Goal: Task Accomplishment & Management: Complete application form

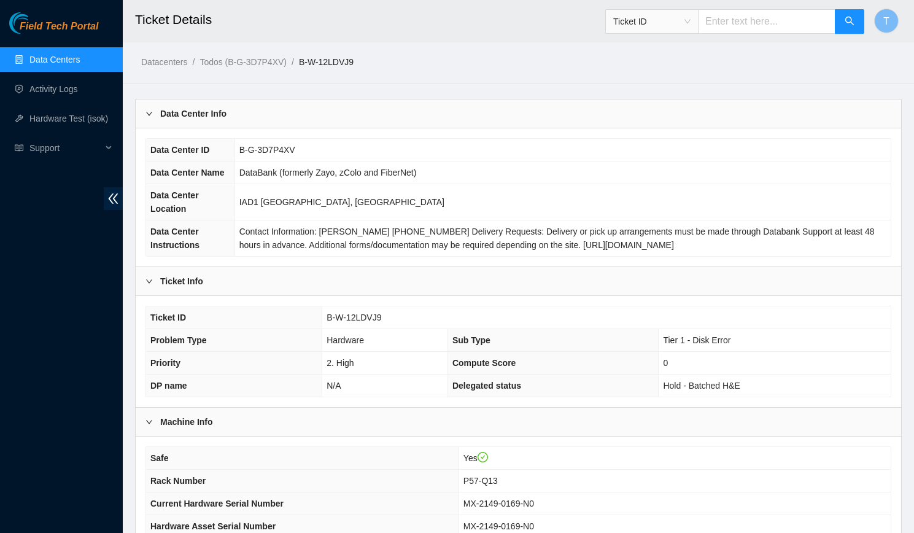
scroll to position [558, 0]
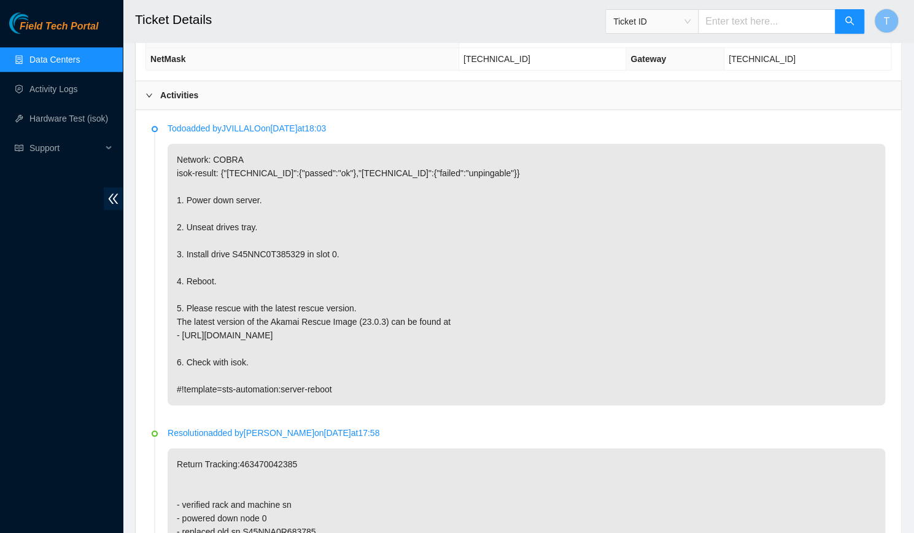
click at [229, 285] on p "Network: COBRA isok-result: {"23.205.41.153":{"passed":"ok"},"23.205.41.152":{"…" at bounding box center [526, 274] width 717 height 261
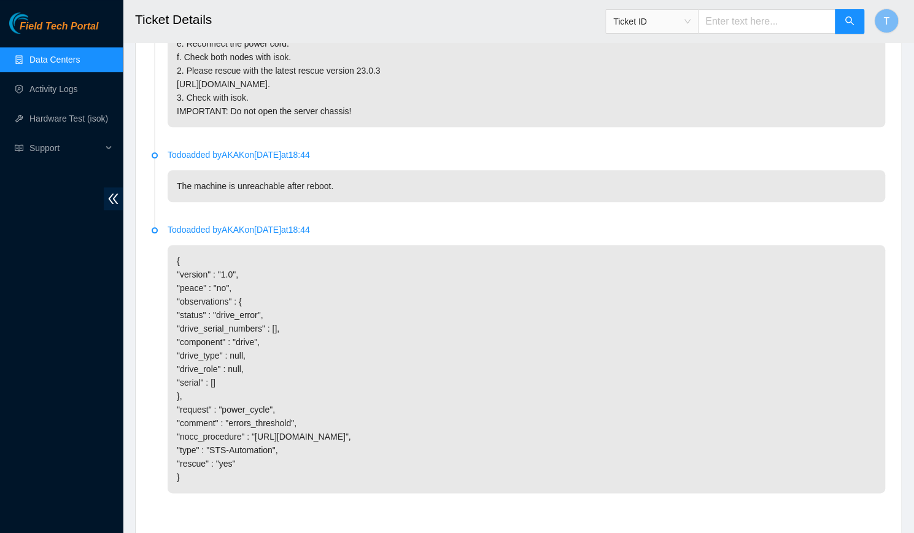
scroll to position [3680, 0]
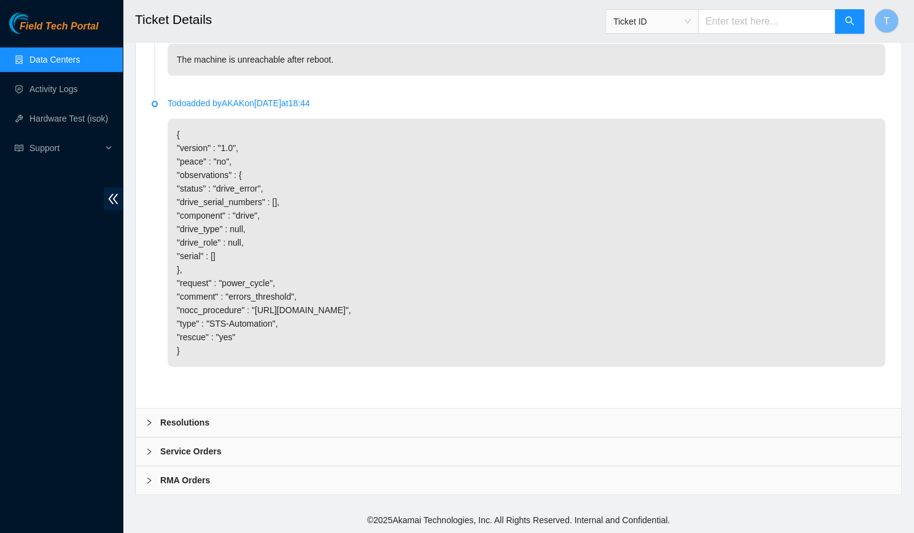
click at [61, 57] on link "Data Centers" at bounding box center [54, 60] width 50 height 10
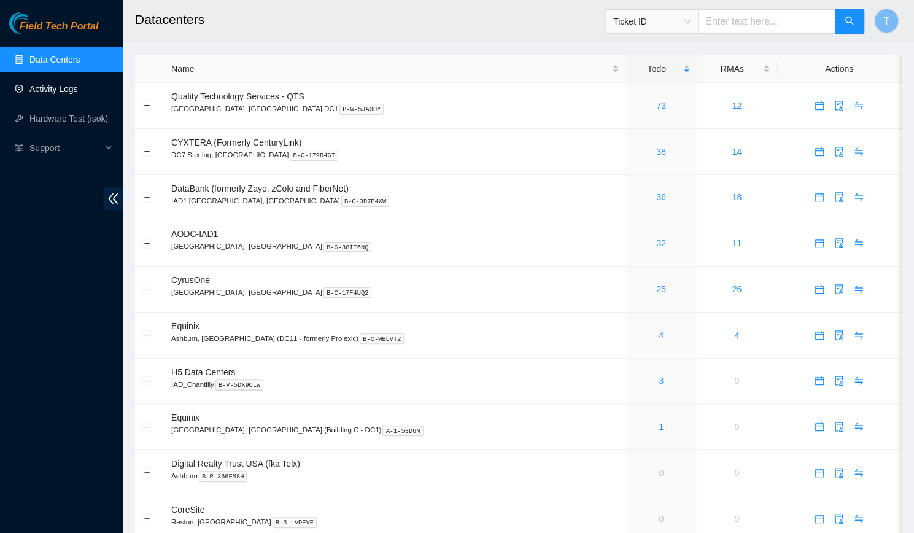
click at [67, 84] on link "Activity Logs" at bounding box center [53, 89] width 48 height 10
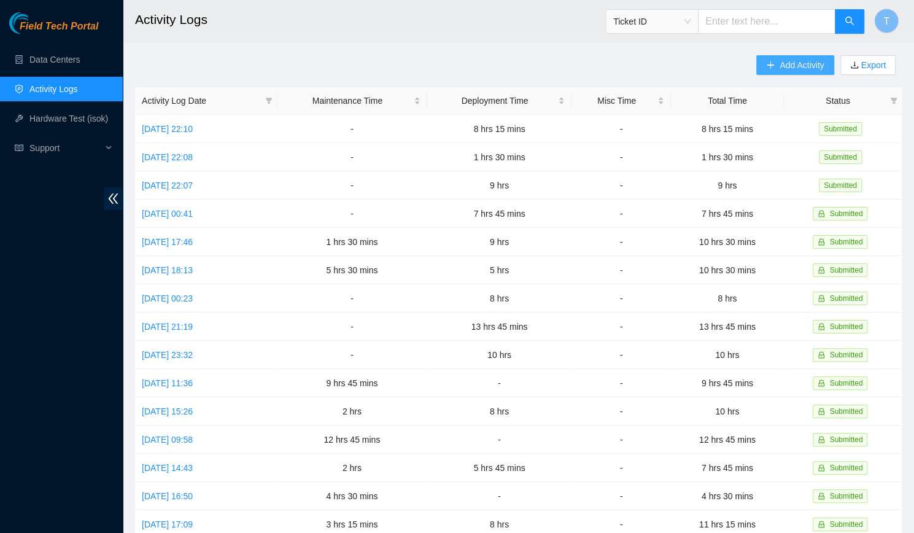
click at [785, 68] on span "Add Activity" at bounding box center [801, 64] width 44 height 13
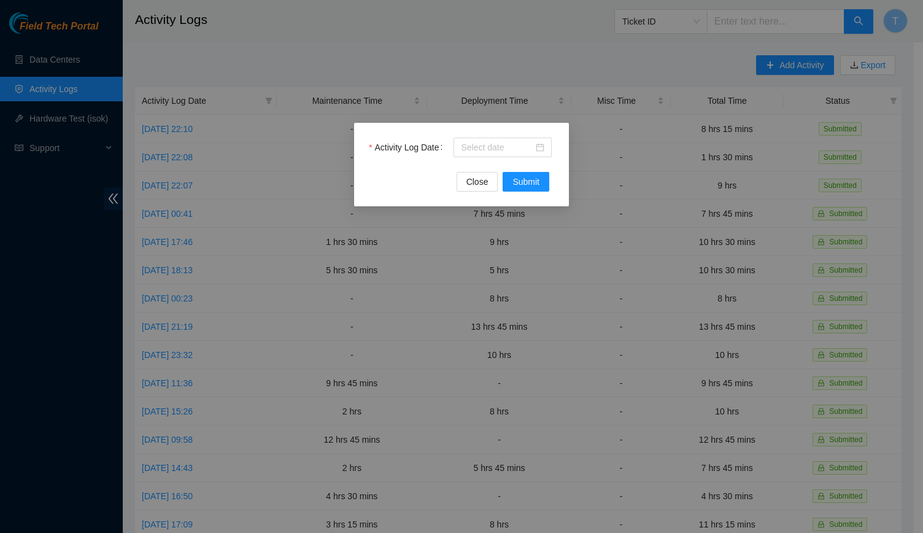
click at [477, 137] on div at bounding box center [503, 147] width 101 height 20
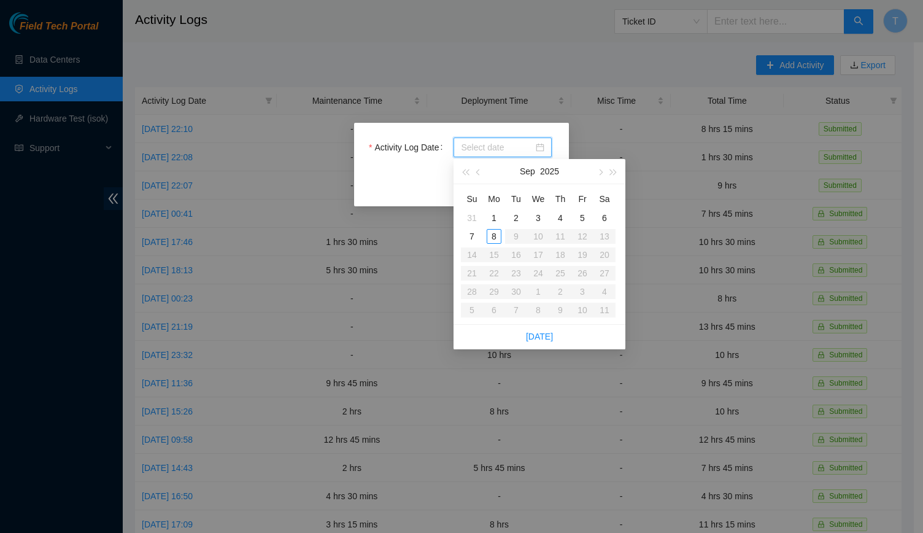
click at [479, 145] on input "Activity Log Date" at bounding box center [497, 147] width 72 height 13
type input "[DATE]"
click at [490, 233] on div "8" at bounding box center [494, 236] width 15 height 15
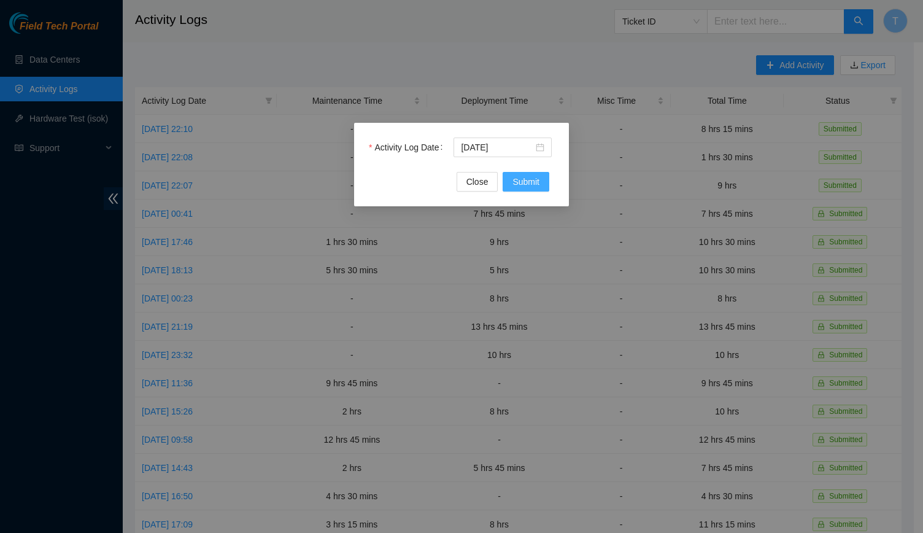
click at [523, 181] on span "Submit" at bounding box center [525, 181] width 27 height 13
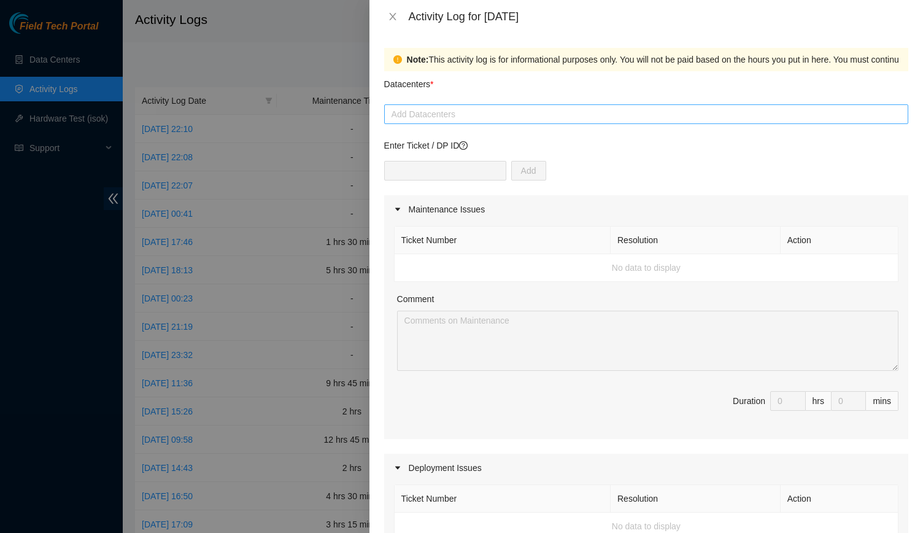
click at [472, 109] on div at bounding box center [646, 114] width 518 height 15
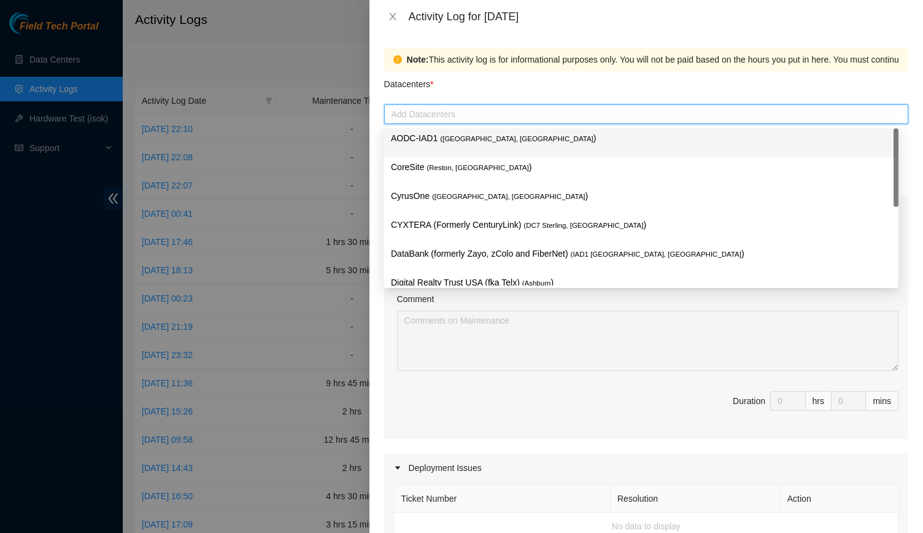
type input "d"
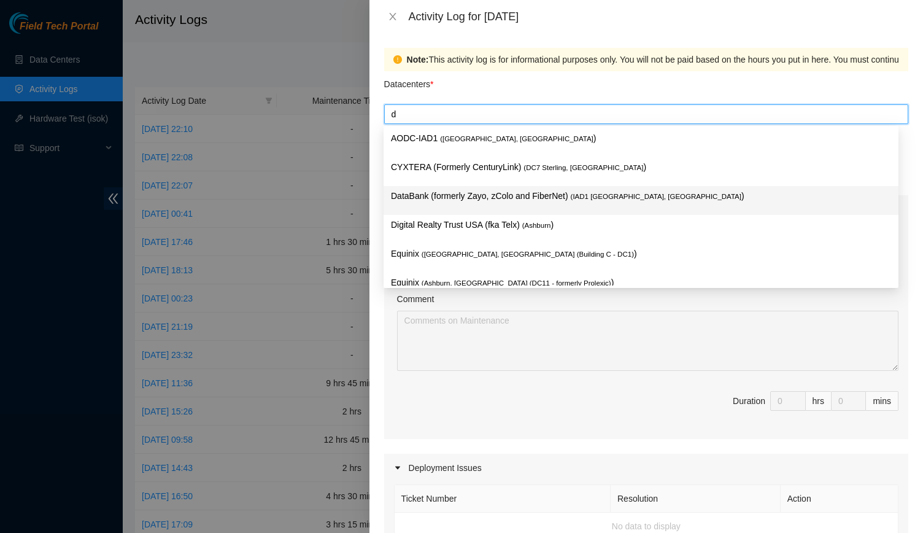
click at [468, 199] on p "DataBank (formerly Zayo, zColo and FiberNet) ( IAD1 [GEOGRAPHIC_DATA], [GEOGRAP…" at bounding box center [641, 196] width 500 height 14
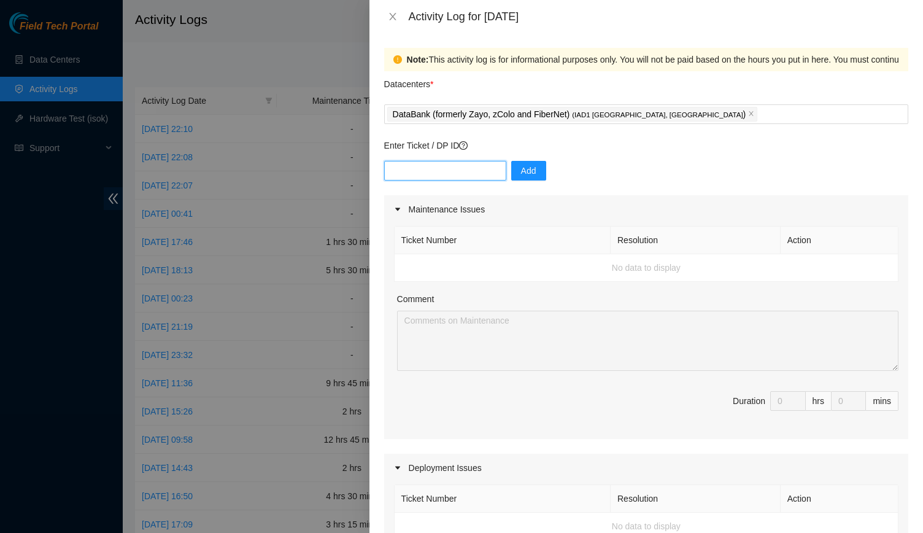
click at [447, 170] on input "text" at bounding box center [445, 171] width 122 height 20
paste input "DP83345"
type input "DP83345"
click at [512, 177] on button "Add" at bounding box center [528, 171] width 35 height 20
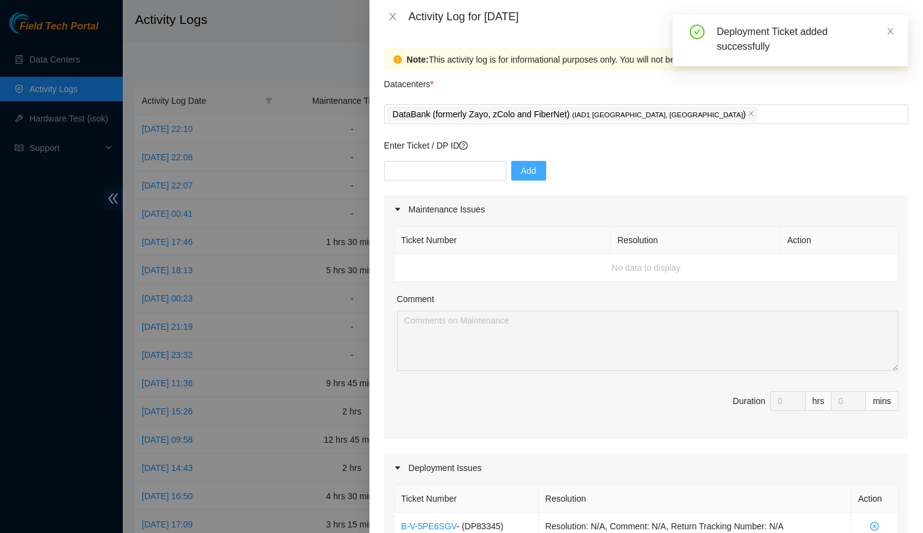
scroll to position [277, 0]
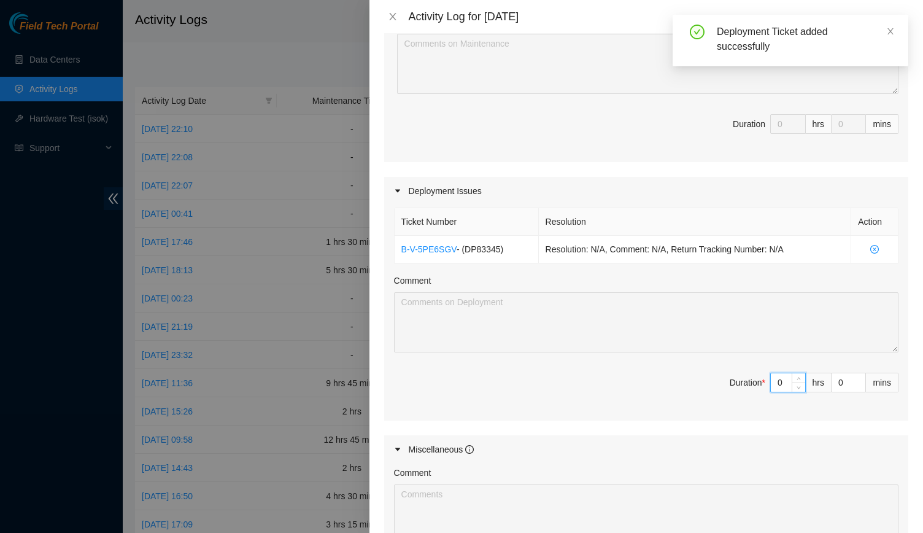
click at [780, 379] on input "0" at bounding box center [788, 382] width 34 height 18
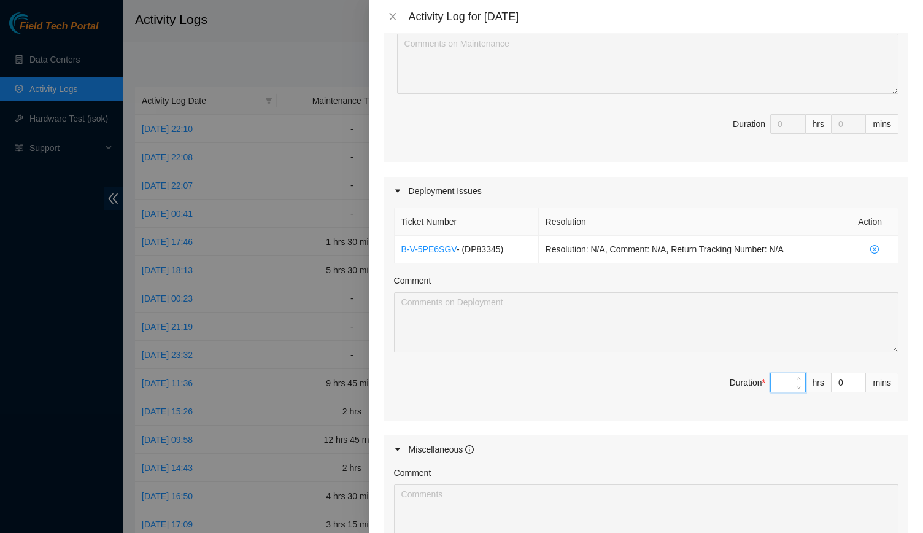
type input "8"
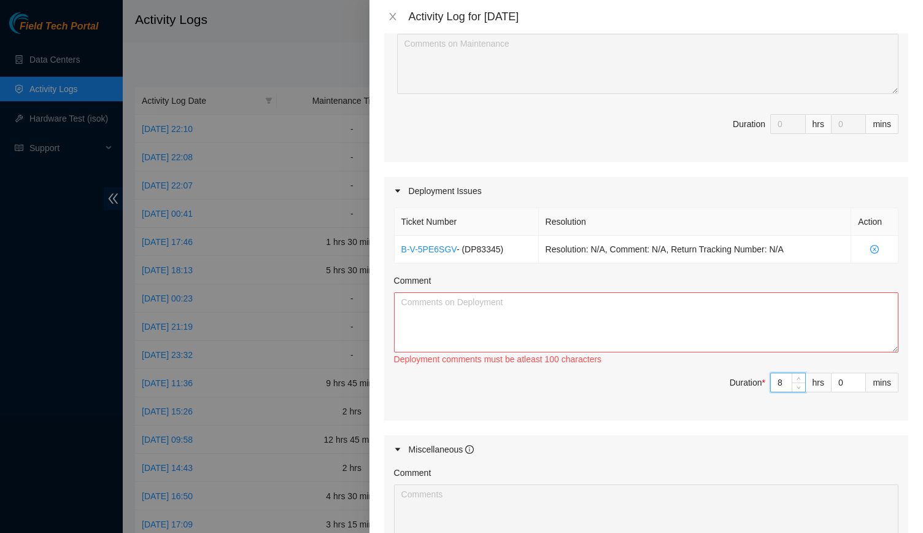
type input "8"
click at [676, 317] on textarea "Comment" at bounding box center [646, 322] width 504 height 60
click at [481, 342] on textarea "Comment" at bounding box center [646, 322] width 504 height 60
paste textarea "(v2 to v3 Large Upgrade) Pre-run New mTOR to mLeaf Uplinks, and TOR to SCS copp…"
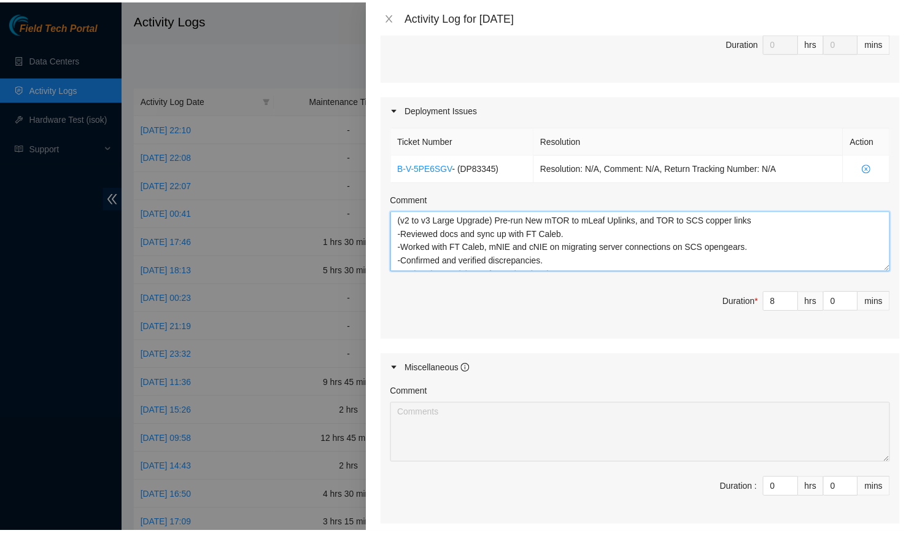
scroll to position [481, 0]
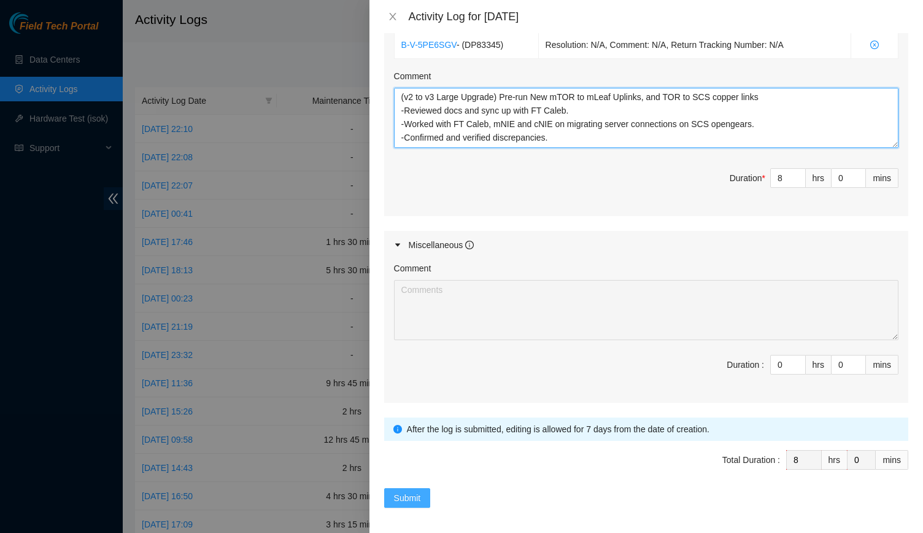
type textarea "(v2 to v3 Large Upgrade) Pre-run New mTOR to mLeaf Uplinks, and TOR to SCS copp…"
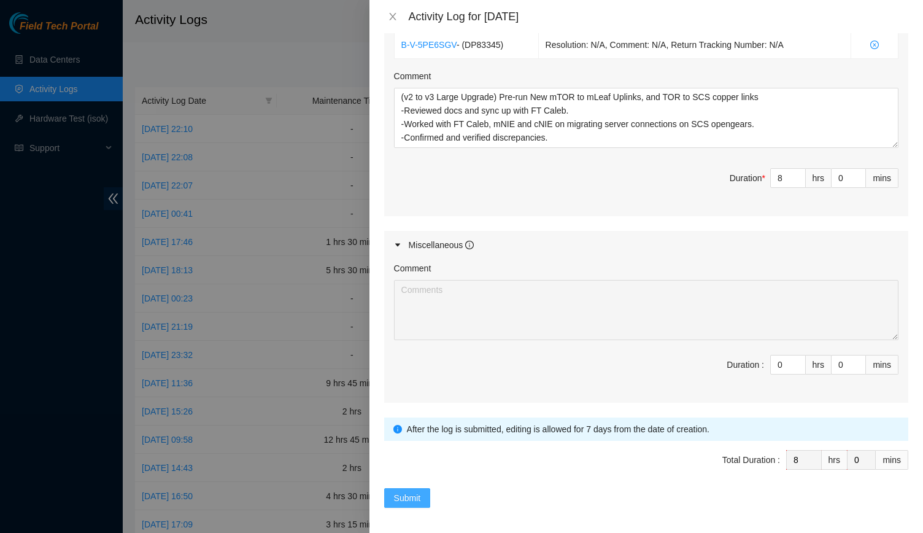
click at [408, 491] on span "Submit" at bounding box center [407, 497] width 27 height 13
